Goal: Find specific page/section: Find specific page/section

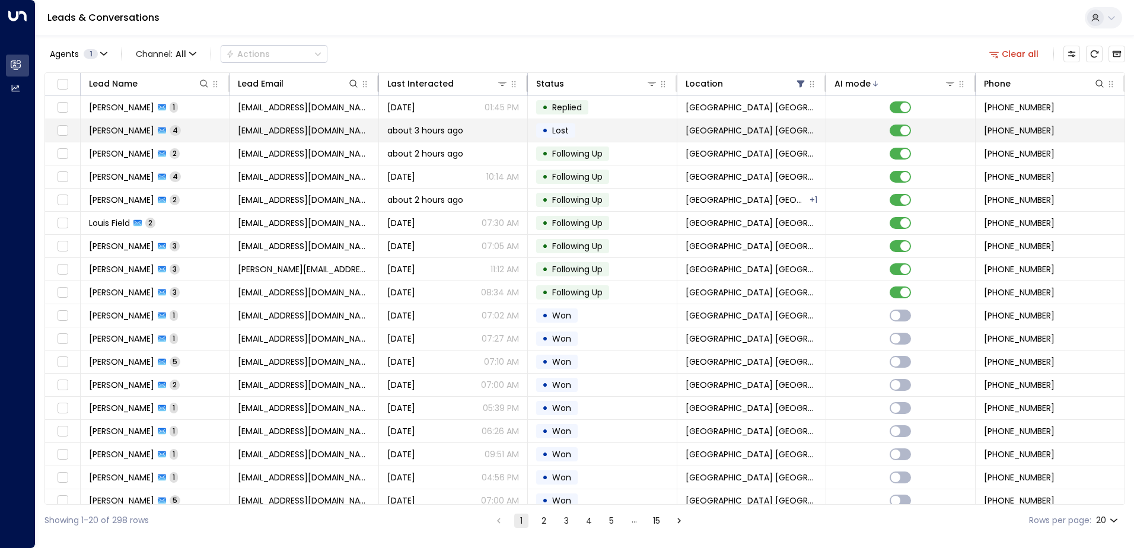
click at [309, 128] on span "[EMAIL_ADDRESS][DOMAIN_NAME]" at bounding box center [304, 131] width 132 height 12
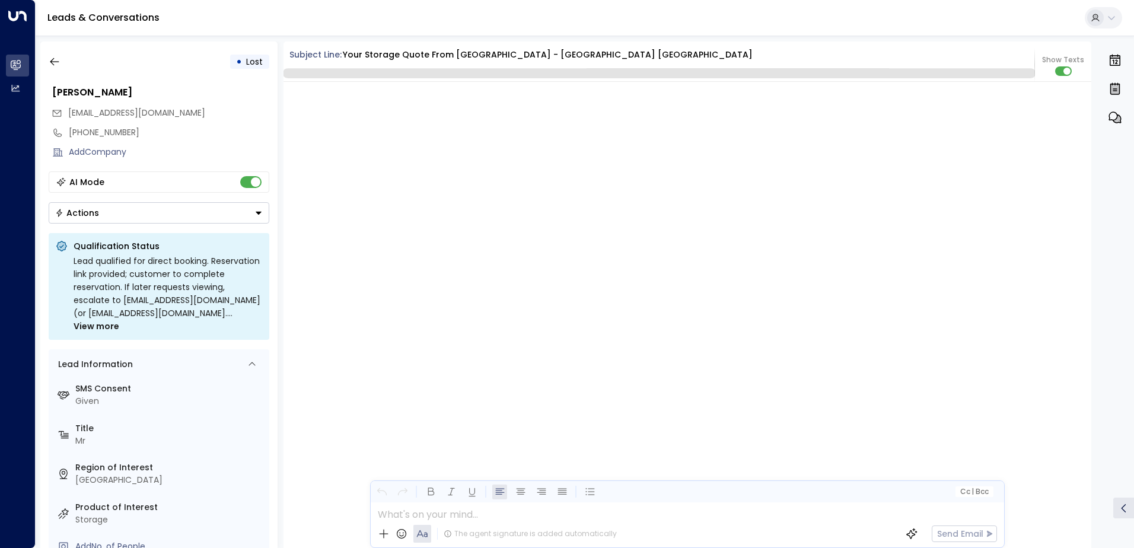
scroll to position [2626, 0]
